Goal: Transaction & Acquisition: Purchase product/service

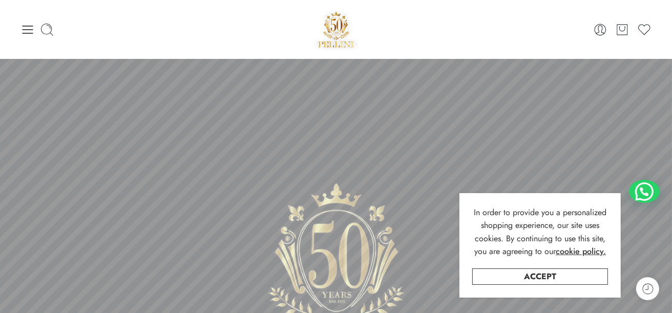
click at [14, 31] on div "0 Cart 0 Wishlist Search here Popular Searches:" at bounding box center [336, 30] width 672 height 44
click at [19, 31] on div "0 Cart 0 Wishlist Search here Popular Searches:" at bounding box center [335, 30] width 641 height 44
click at [31, 31] on icon at bounding box center [27, 30] width 14 height 14
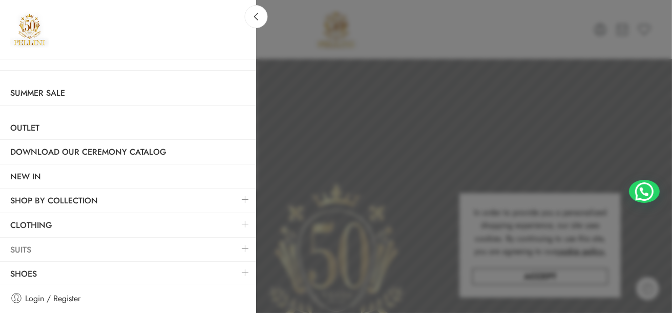
click at [22, 254] on link "Suits" at bounding box center [128, 250] width 256 height 24
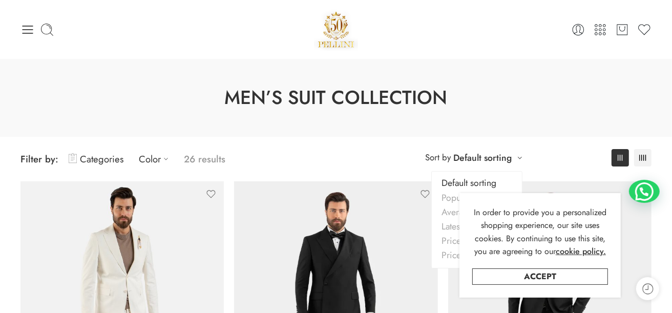
click at [518, 158] on div "**********" at bounding box center [474, 157] width 107 height 17
click at [547, 116] on div "Men’s Suit Collection" at bounding box center [336, 98] width 672 height 78
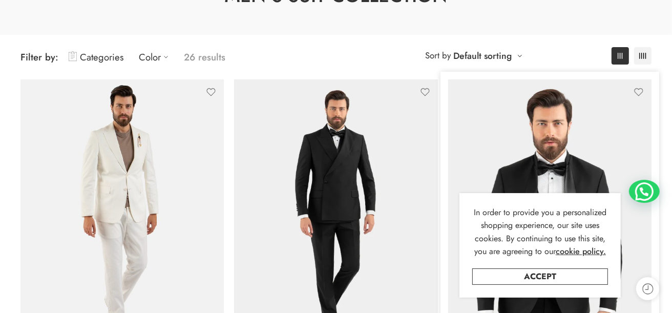
scroll to position [102, 0]
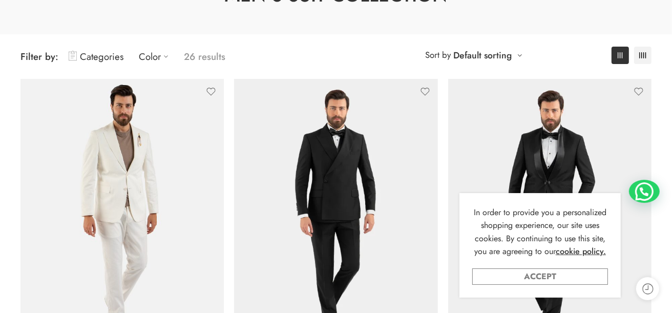
click at [556, 279] on link "Accept" at bounding box center [540, 276] width 136 height 16
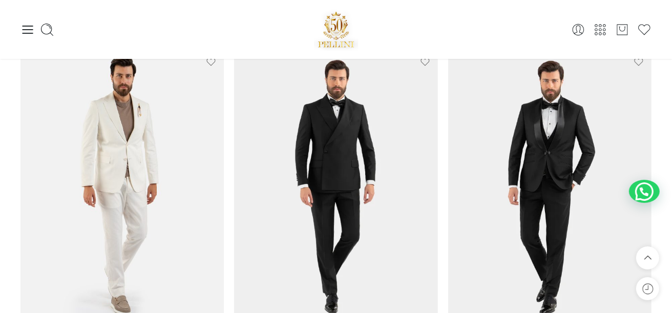
scroll to position [0, 0]
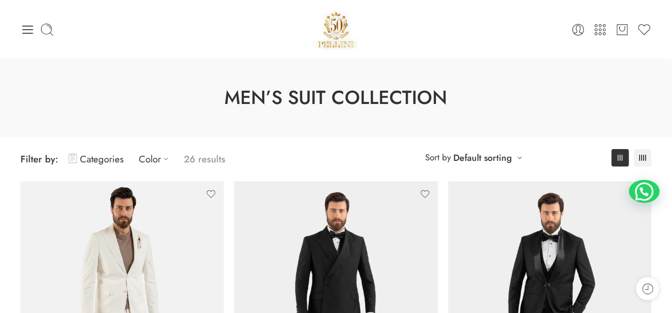
click at [19, 20] on div "0 Cart 0 Wishlist Search here" at bounding box center [335, 30] width 641 height 44
click at [25, 27] on icon at bounding box center [27, 30] width 14 height 14
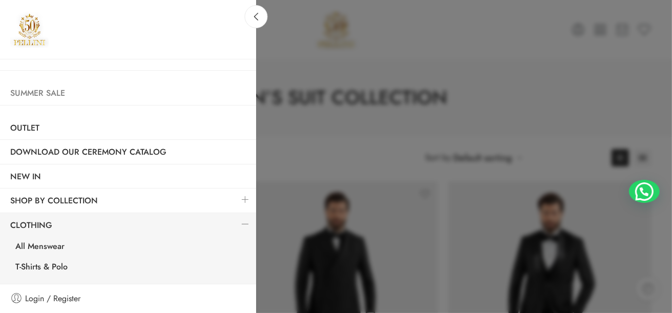
click at [61, 98] on link "Summer Sale" at bounding box center [128, 93] width 256 height 24
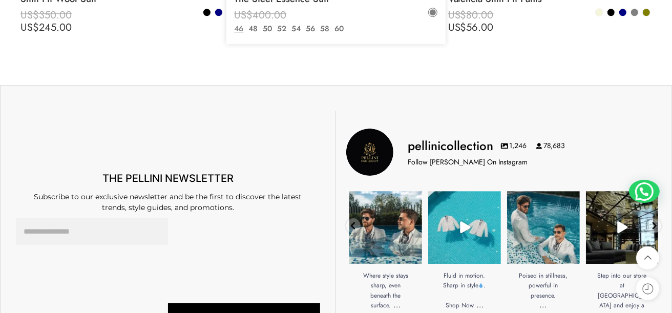
scroll to position [5226, 0]
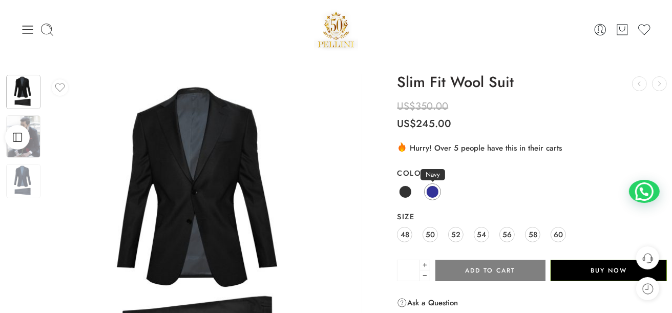
click at [429, 193] on span at bounding box center [432, 191] width 13 height 13
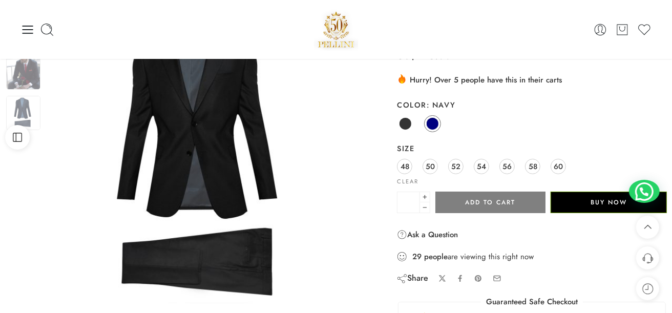
scroll to position [51, 0]
